Goal: Task Accomplishment & Management: Use online tool/utility

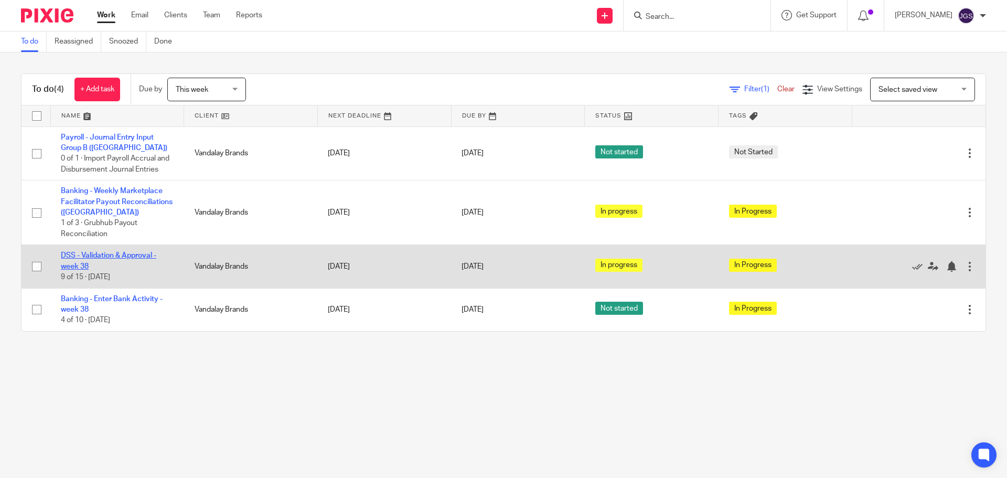
click at [120, 253] on link "DSS - Validation & Approval - week 38" at bounding box center [108, 261] width 95 height 18
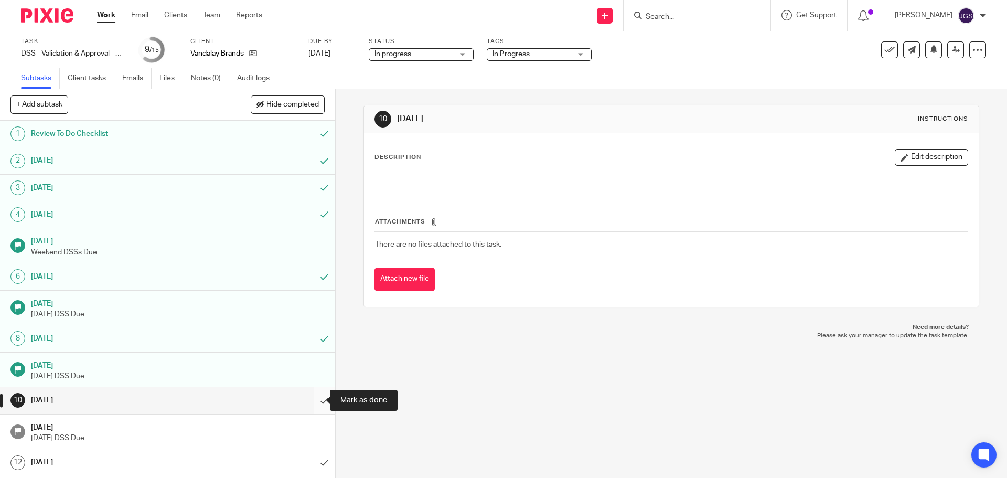
click at [313, 398] on input "submit" at bounding box center [167, 400] width 335 height 26
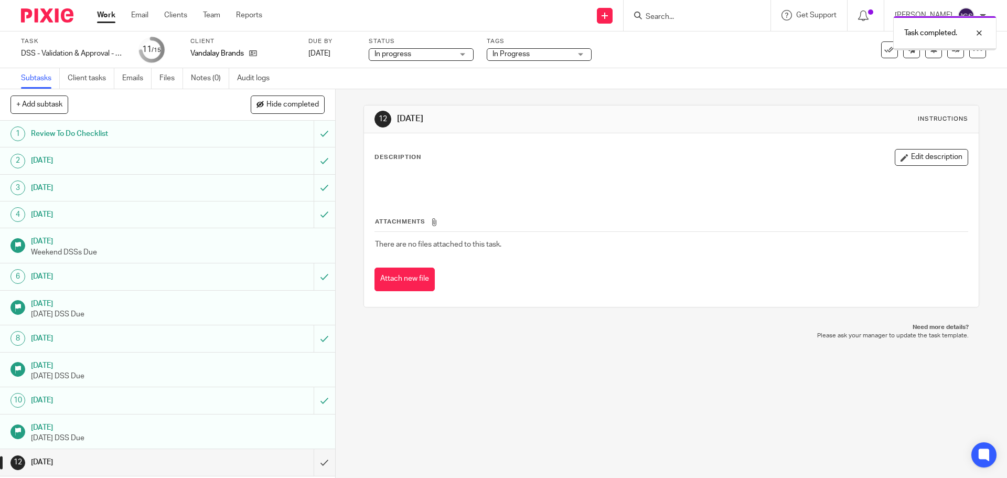
click at [104, 14] on link "Work" at bounding box center [106, 15] width 18 height 10
